Goal: Information Seeking & Learning: Learn about a topic

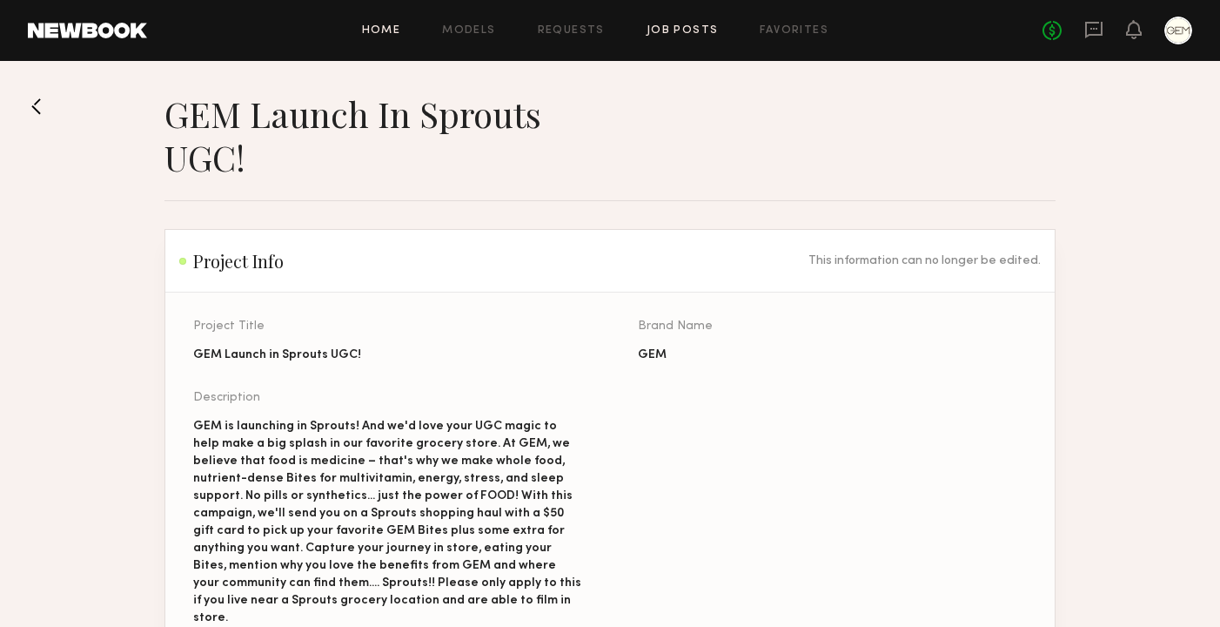
click at [395, 36] on link "Home" at bounding box center [381, 30] width 39 height 11
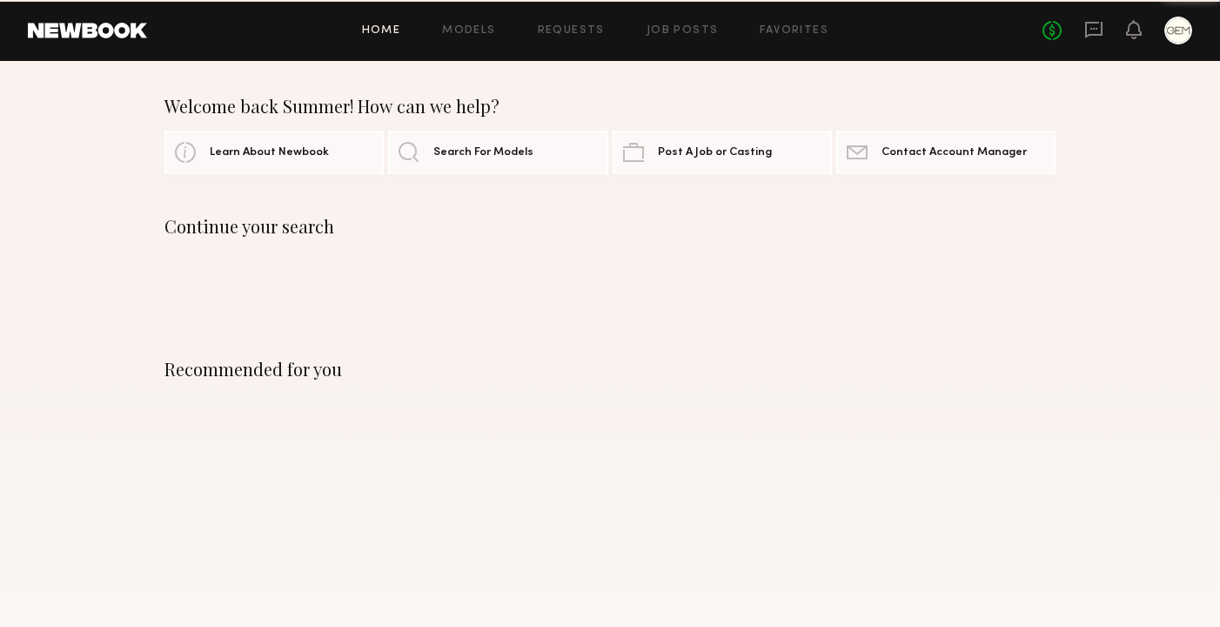
click at [401, 28] on link "Home" at bounding box center [381, 30] width 39 height 11
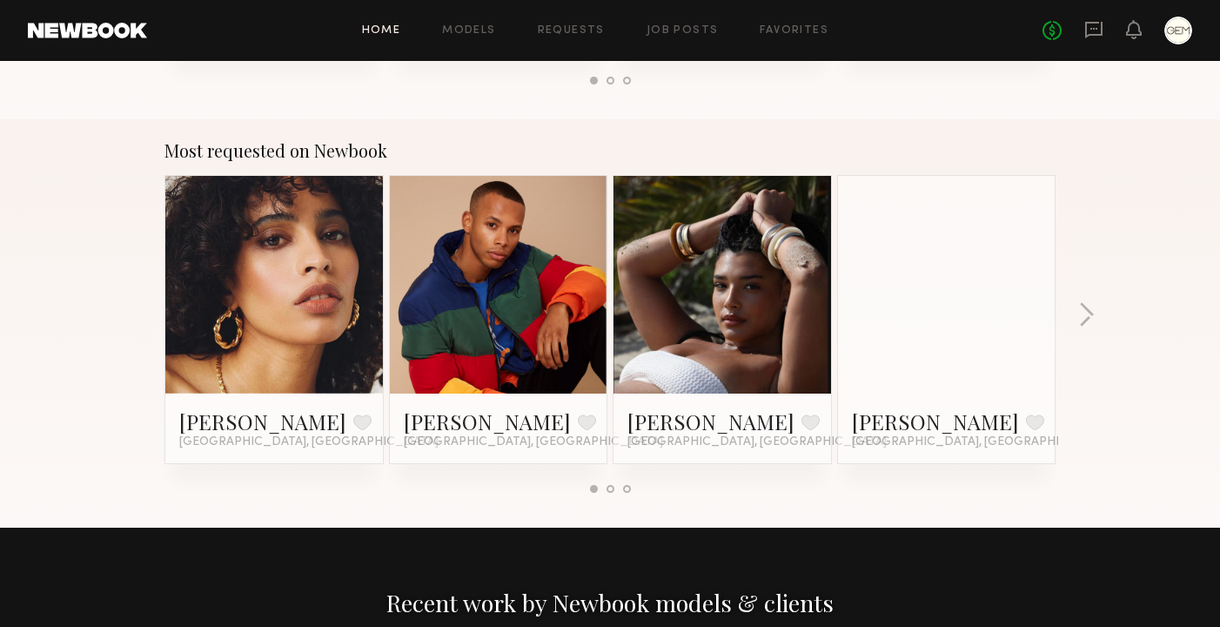
scroll to position [1444, 0]
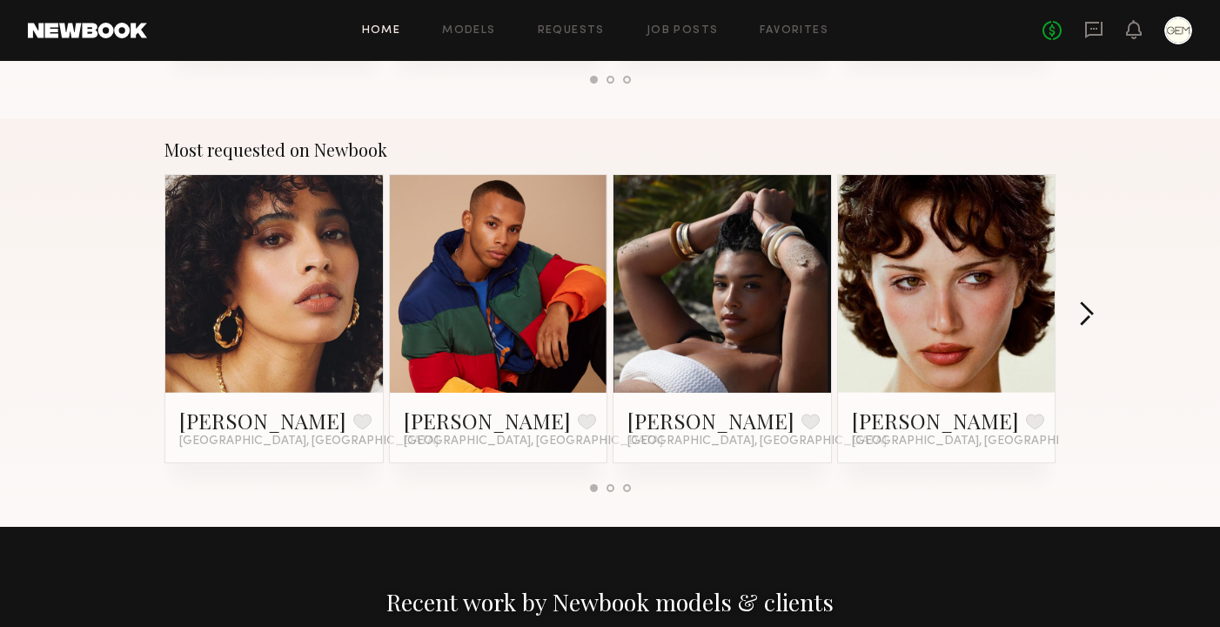
click at [1089, 317] on button "button" at bounding box center [1086, 315] width 17 height 29
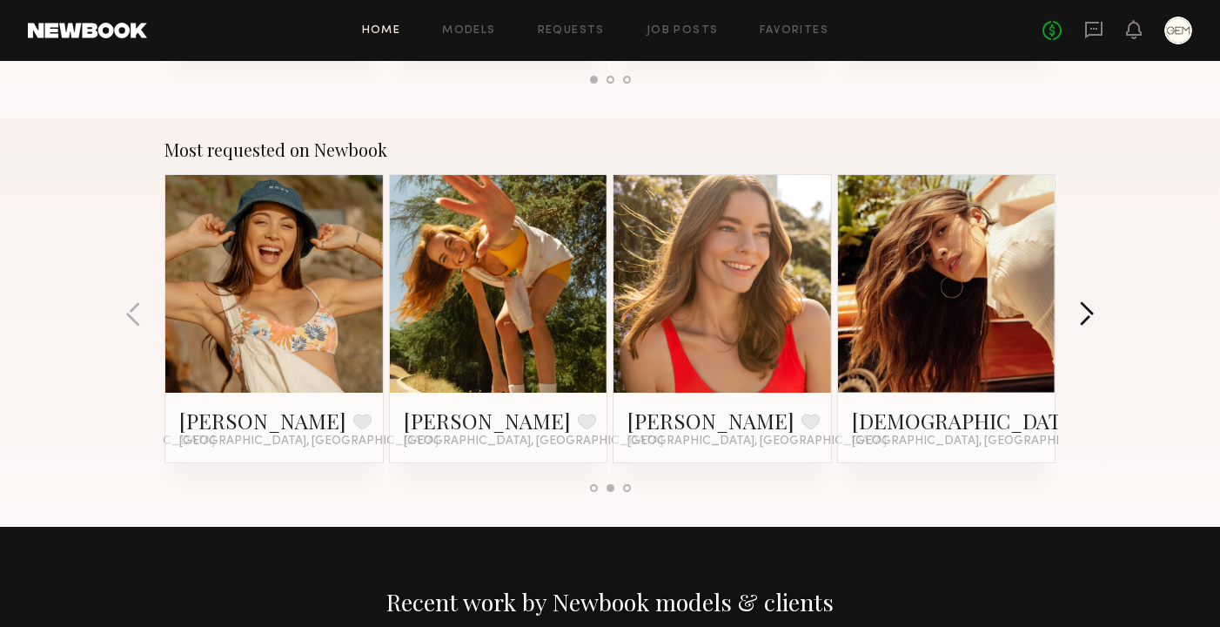
click at [1089, 317] on button "button" at bounding box center [1086, 315] width 17 height 29
click at [1090, 317] on div "Most requested on Newbook [PERSON_NAME] Favorite [GEOGRAPHIC_DATA], [GEOGRAPHIC…" at bounding box center [610, 322] width 1220 height 408
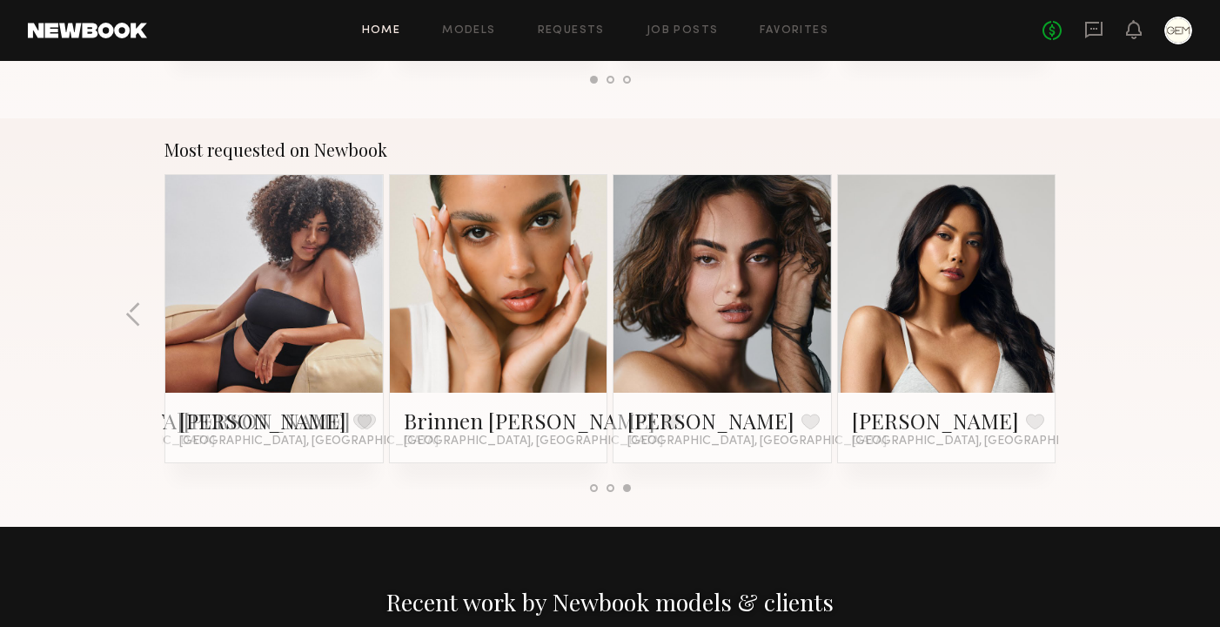
scroll to position [1286, 0]
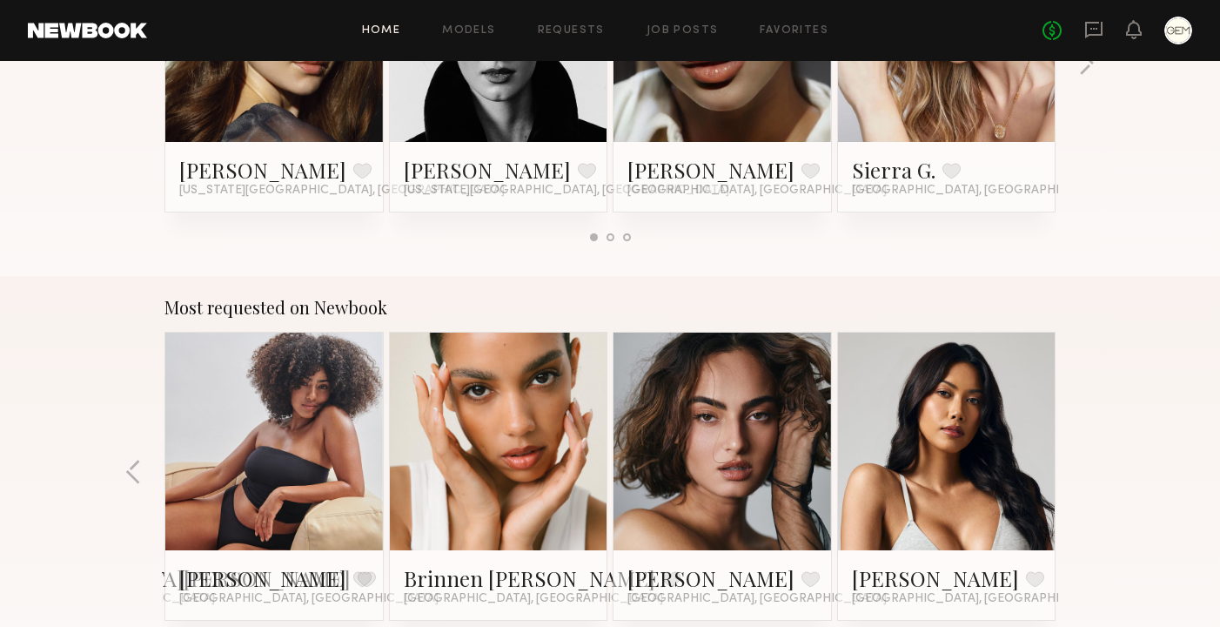
click at [482, 23] on div "Home Models Requests Job Posts Favorites Sign Out No fees up to $5,000" at bounding box center [669, 31] width 1045 height 28
click at [473, 19] on div "Home Models Requests Job Posts Favorites Sign Out No fees up to $5,000" at bounding box center [669, 31] width 1045 height 28
click at [473, 27] on link "Models" at bounding box center [468, 30] width 53 height 11
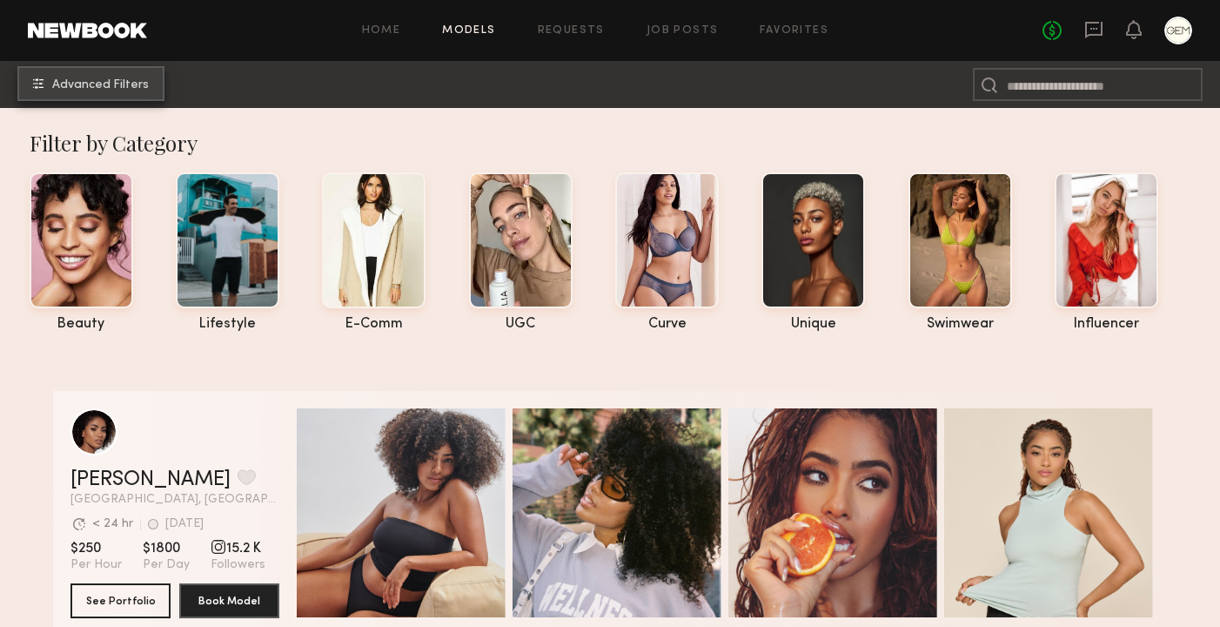
click at [84, 84] on span "Advanced Filters" at bounding box center [100, 85] width 97 height 12
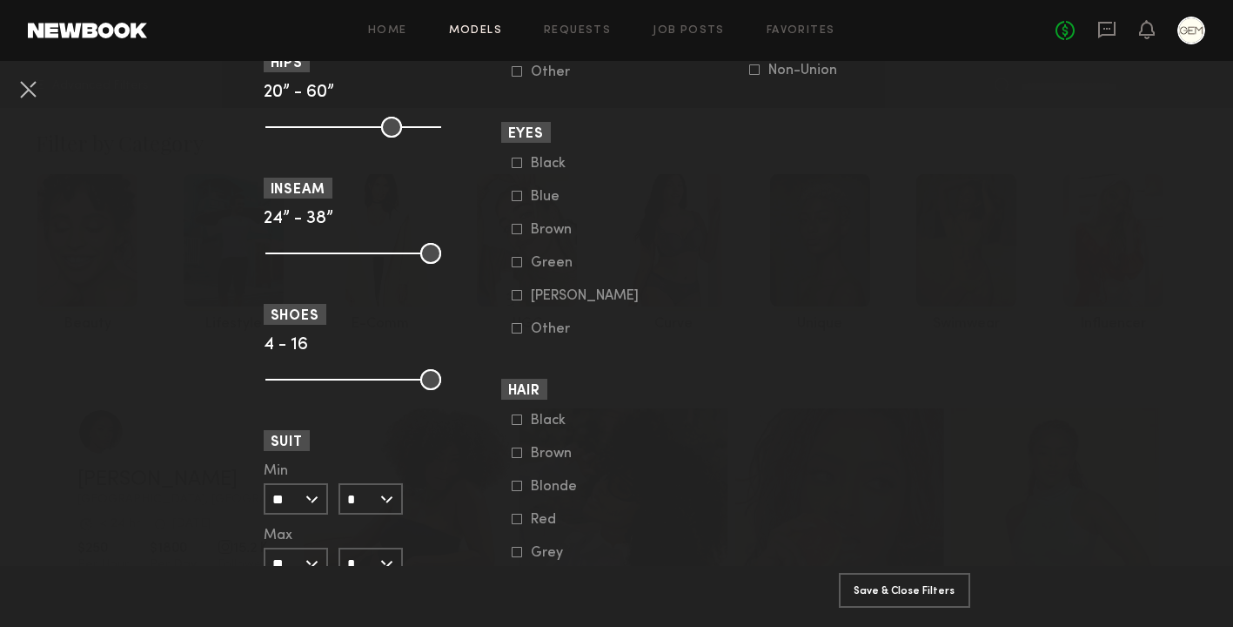
scroll to position [1349, 0]
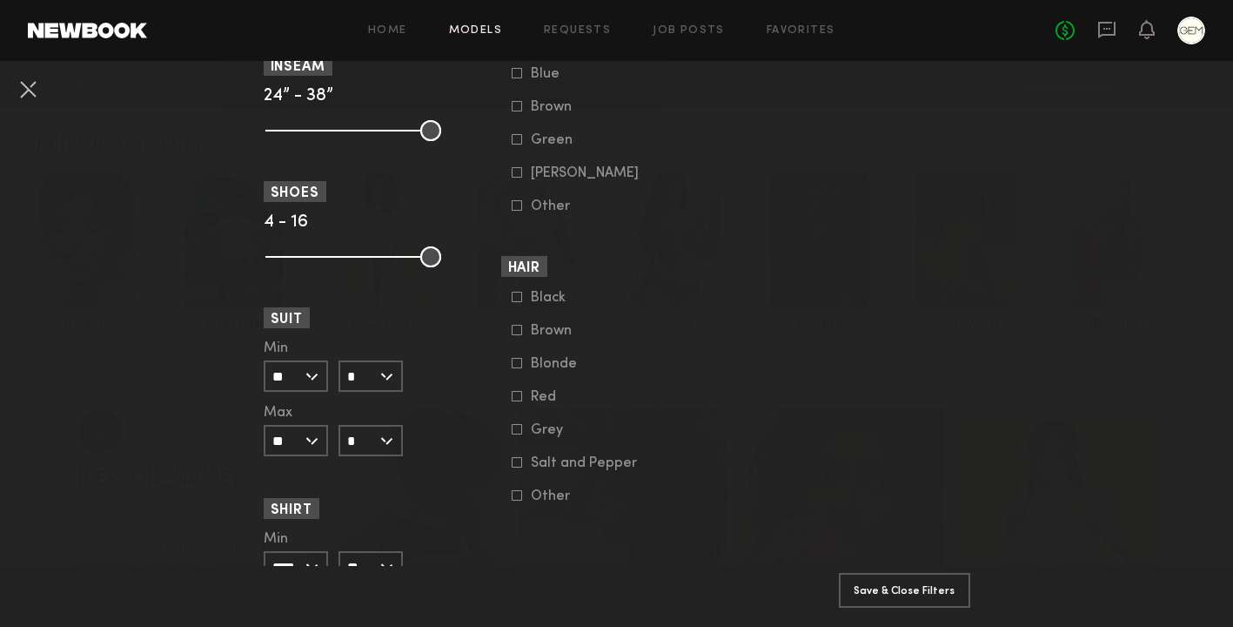
click at [512, 401] on icon at bounding box center [517, 396] width 10 height 10
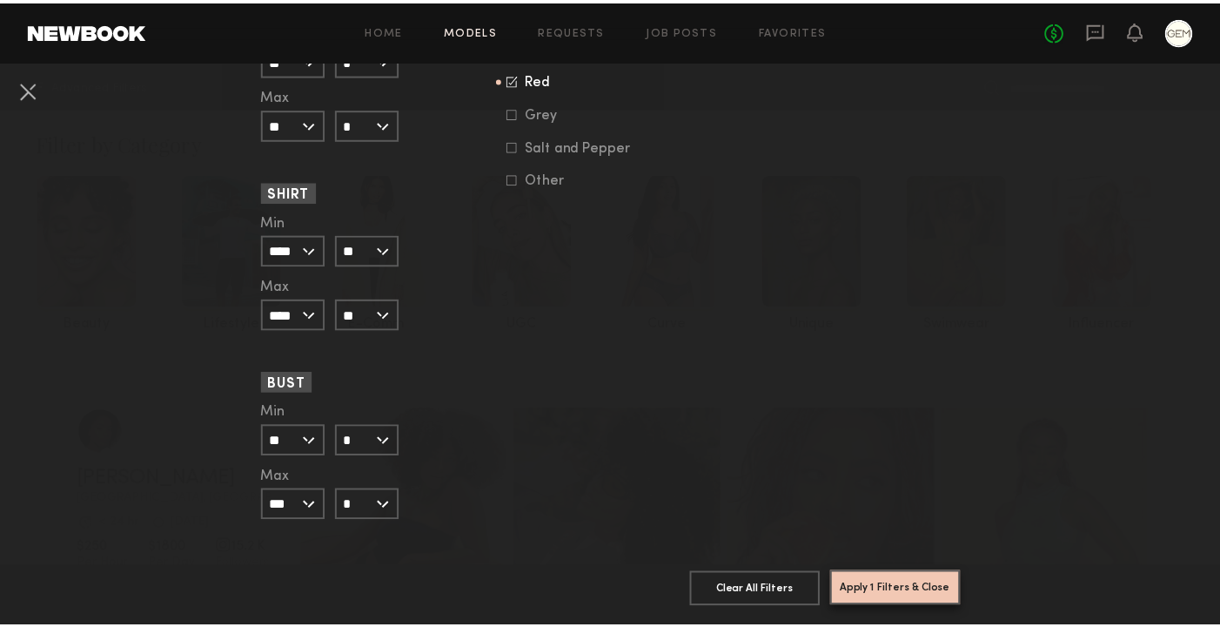
scroll to position [1691, 0]
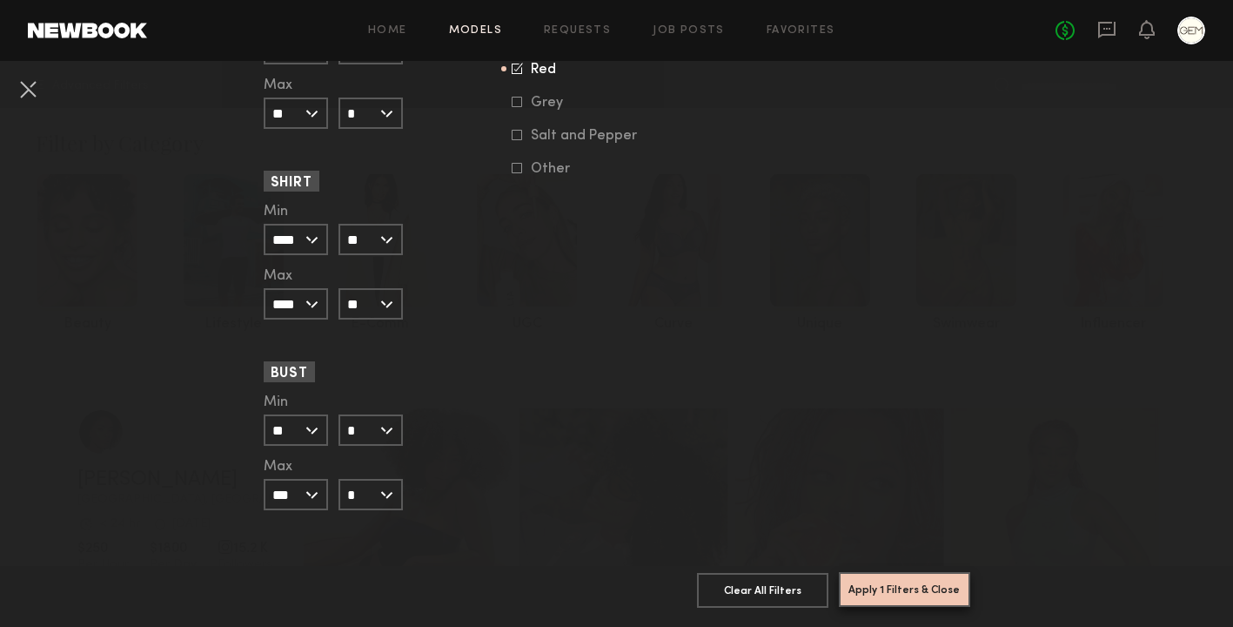
click at [910, 572] on button "Apply 1 Filters & Close" at bounding box center [904, 589] width 131 height 35
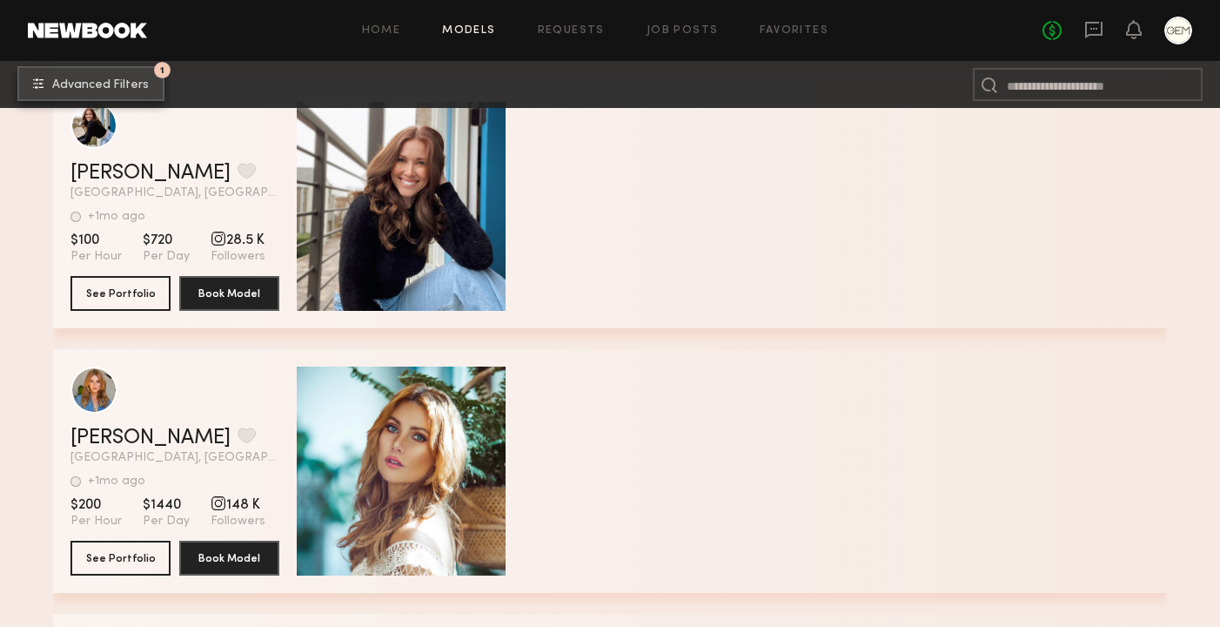
scroll to position [17380, 0]
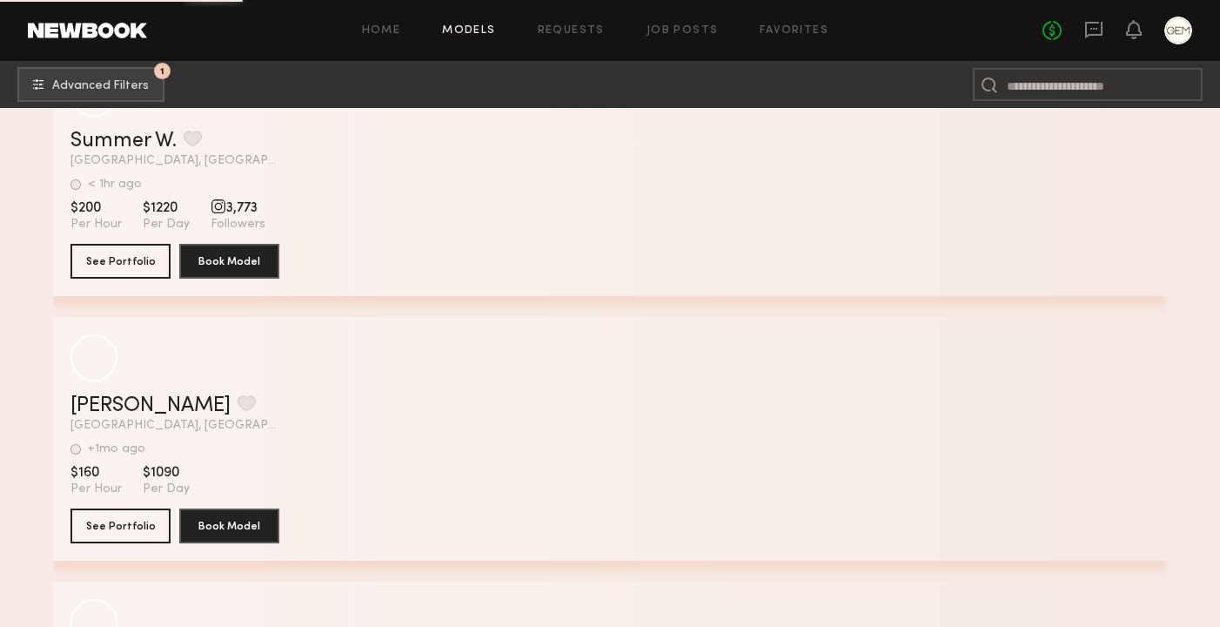
scroll to position [27597, 0]
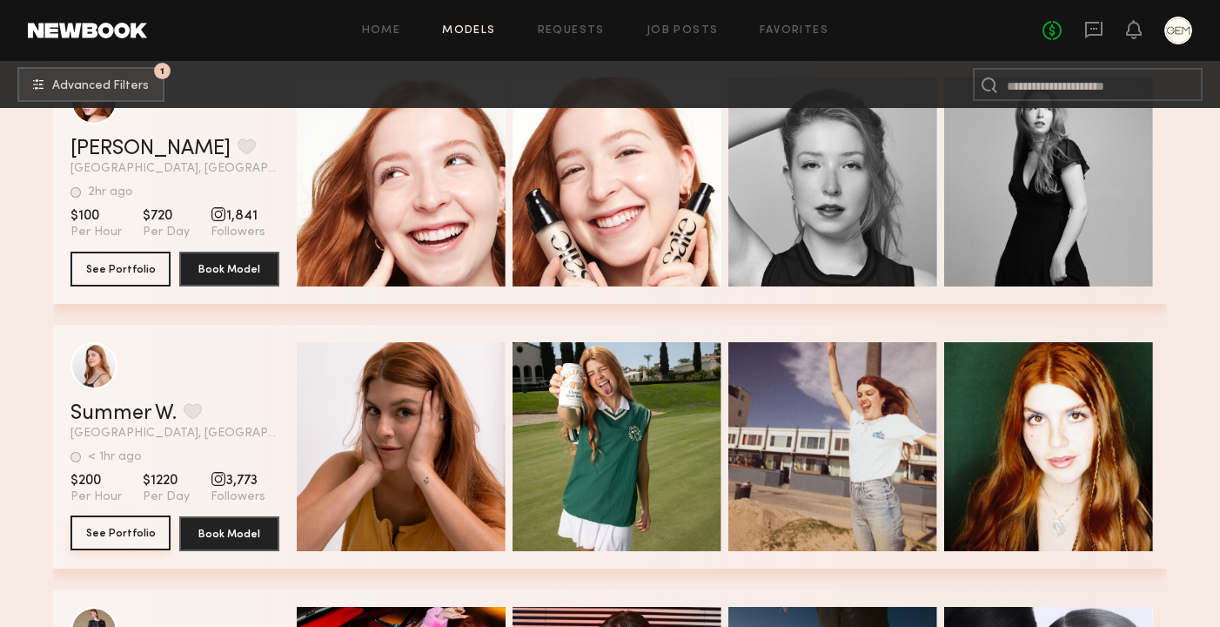
click at [118, 531] on button "See Portfolio" at bounding box center [120, 532] width 100 height 35
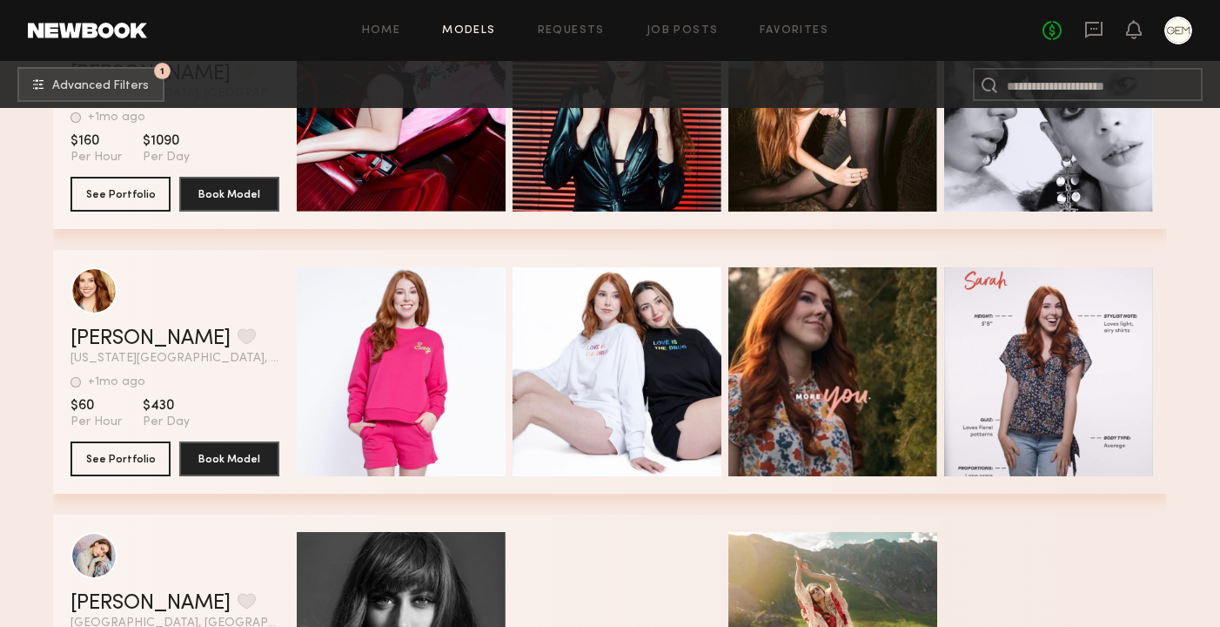
scroll to position [27843, 0]
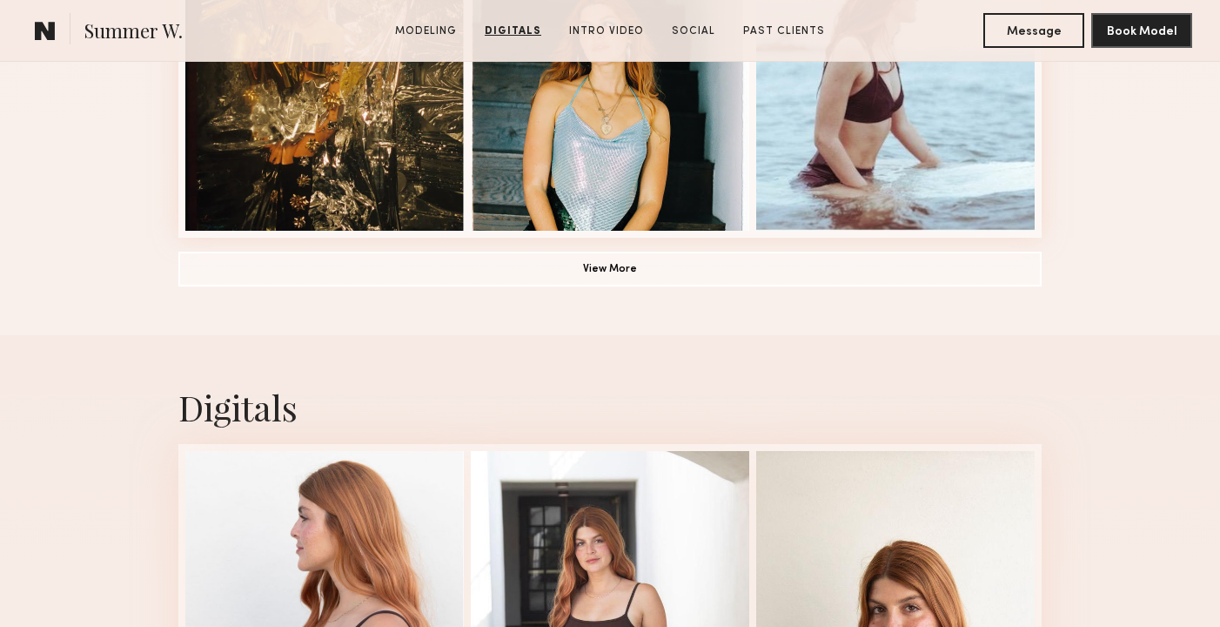
scroll to position [1176, 0]
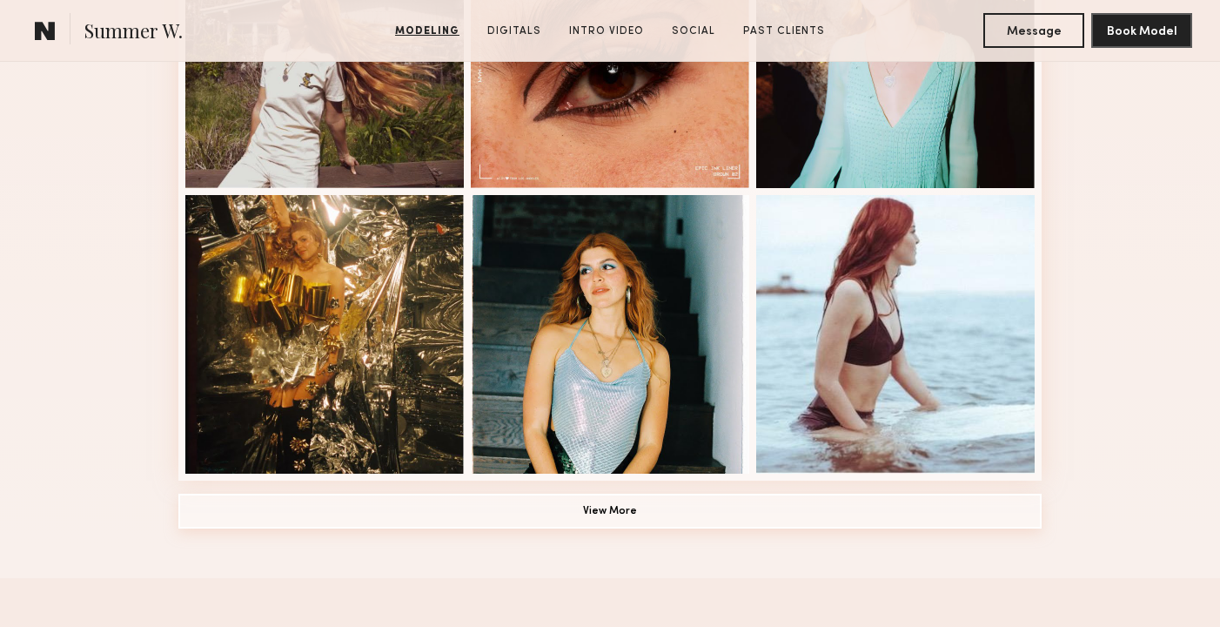
click at [574, 501] on button "View More" at bounding box center [609, 510] width 863 height 35
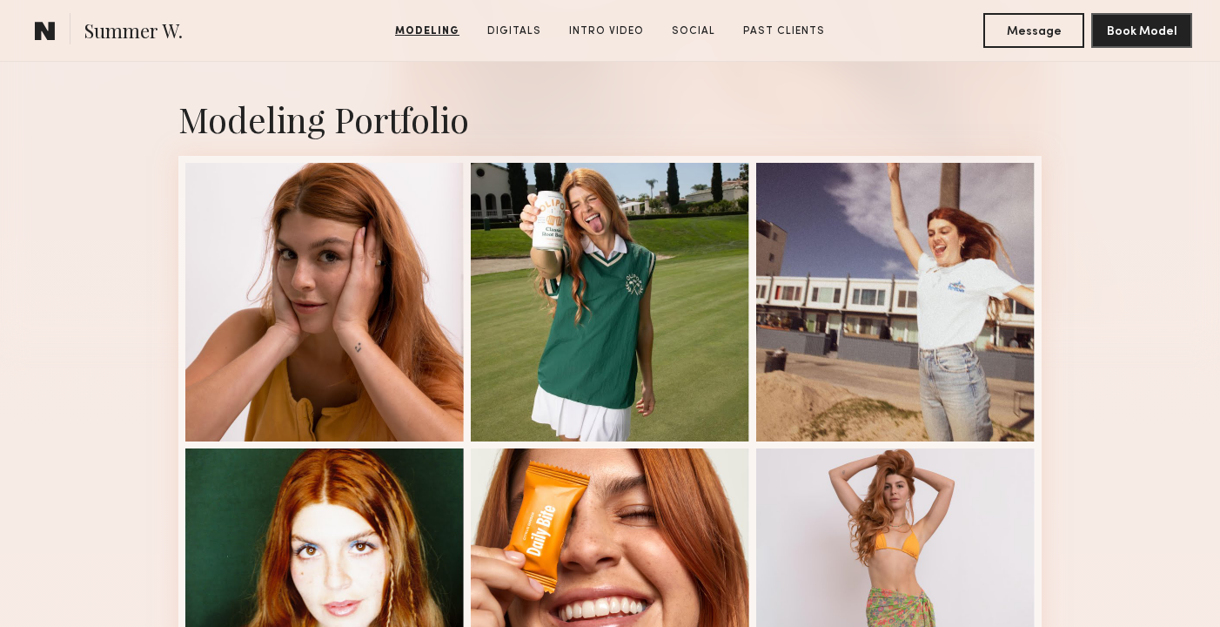
scroll to position [278, 0]
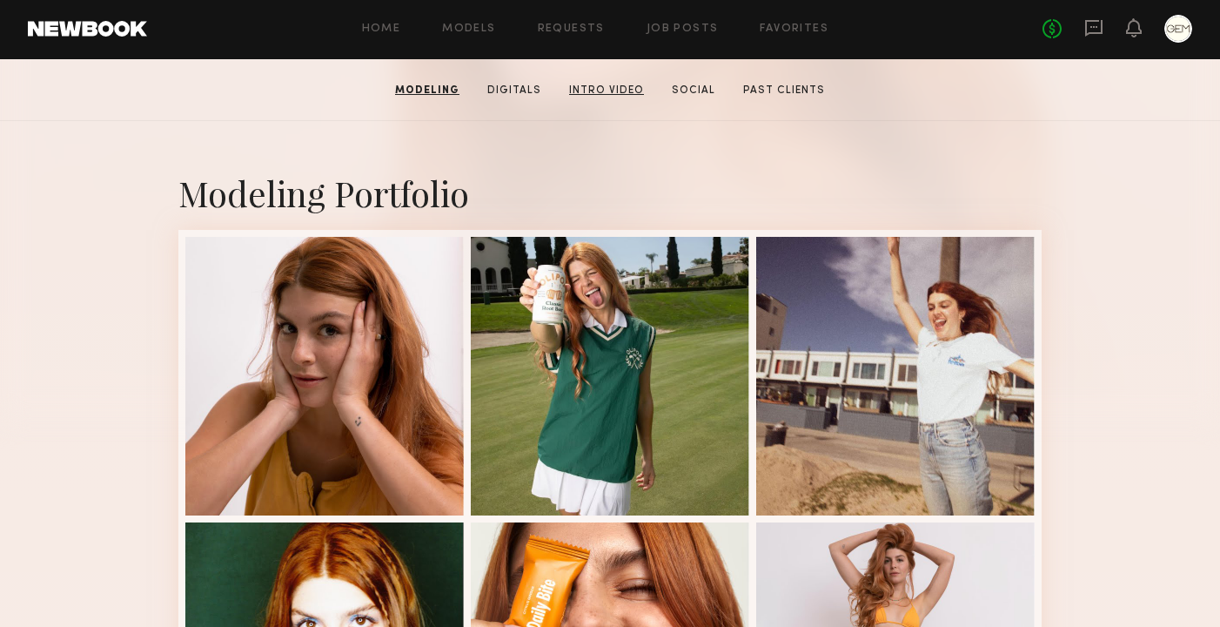
click at [619, 84] on link "Intro Video" at bounding box center [606, 91] width 89 height 16
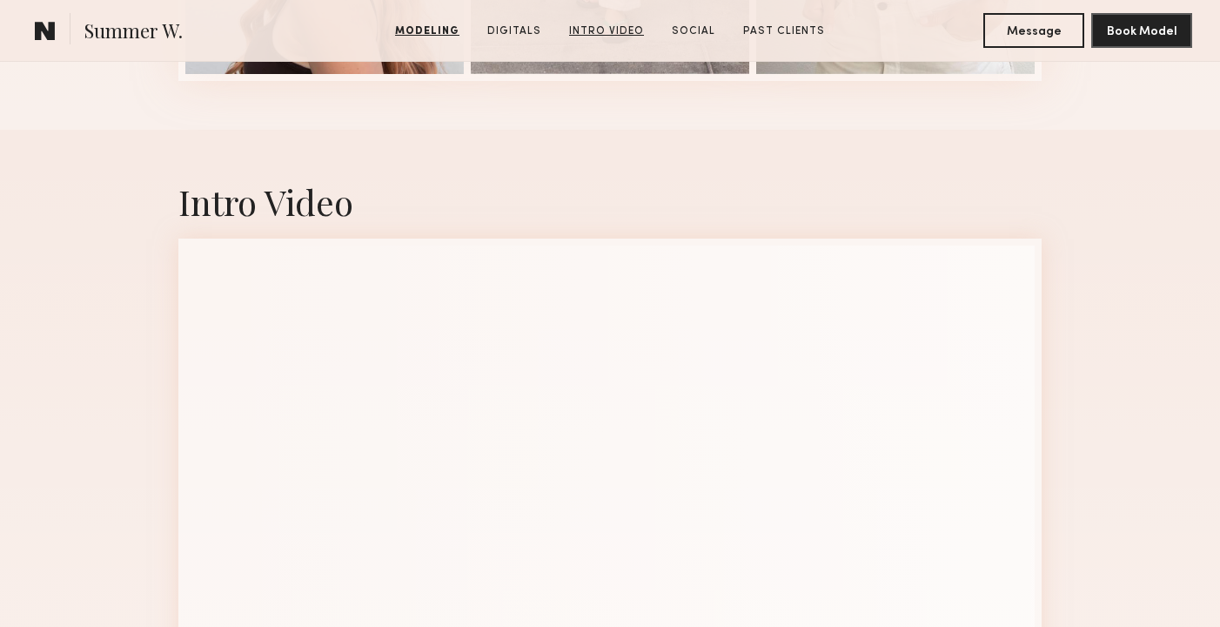
scroll to position [3477, 0]
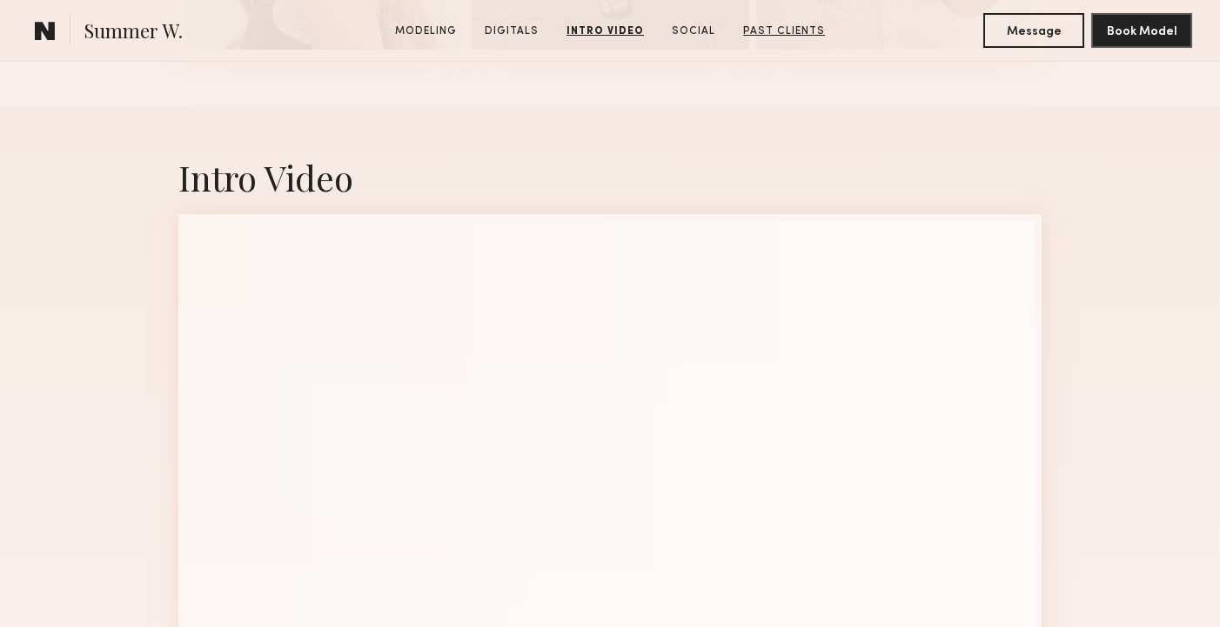
click at [759, 33] on link "Past Clients" at bounding box center [784, 31] width 96 height 16
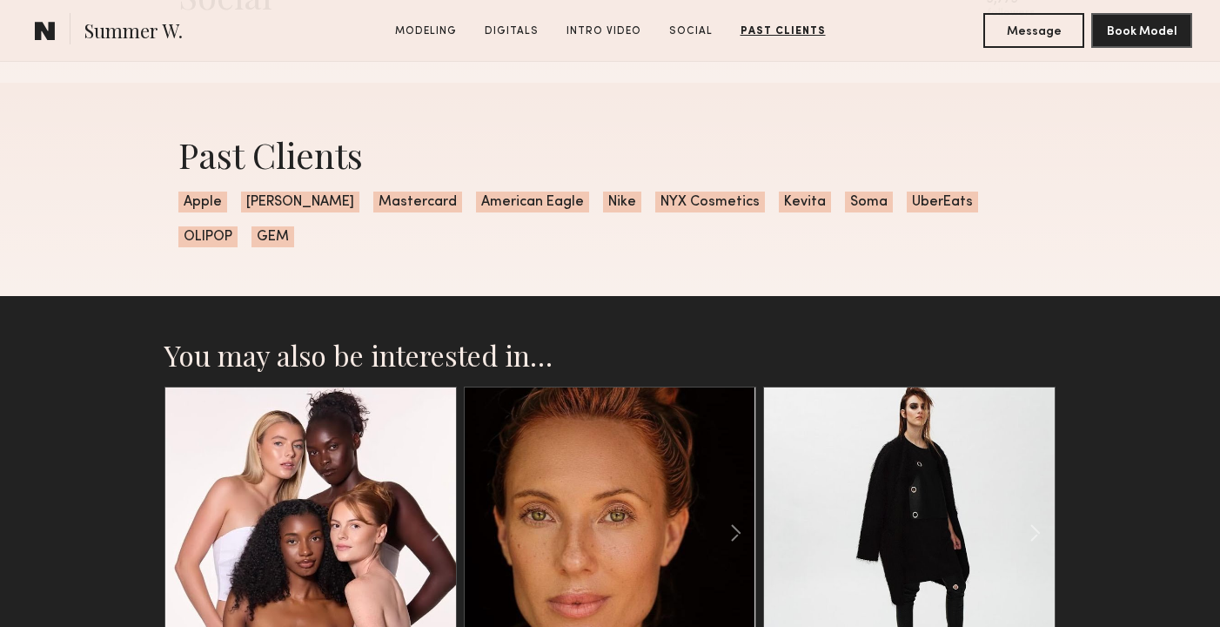
scroll to position [4539, 0]
